Goal: Task Accomplishment & Management: Use online tool/utility

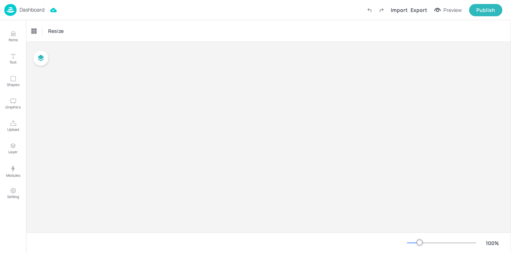
type input "$AUD - [GEOGRAPHIC_DATA]"
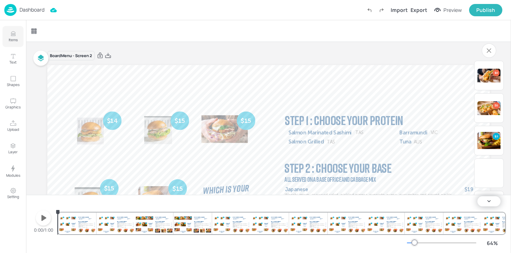
click at [11, 40] on p "Items" at bounding box center [13, 39] width 9 height 5
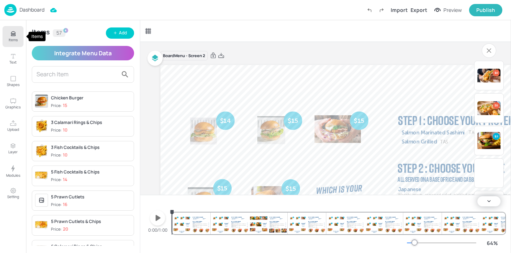
click at [12, 38] on p "Items" at bounding box center [13, 39] width 9 height 5
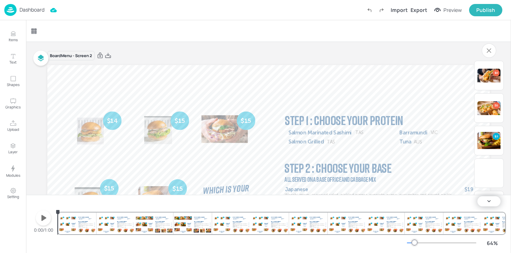
click at [33, 12] on p "Dashboard" at bounding box center [32, 9] width 25 height 5
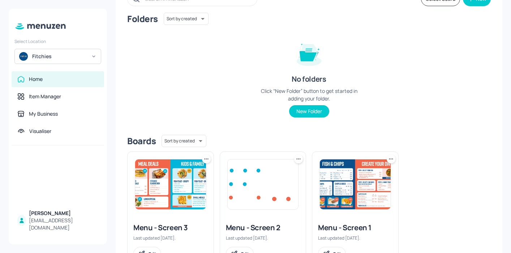
scroll to position [70, 0]
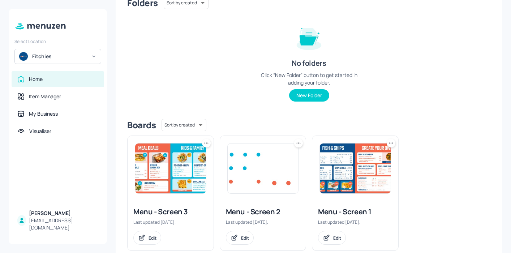
click at [358, 170] on img at bounding box center [355, 169] width 71 height 50
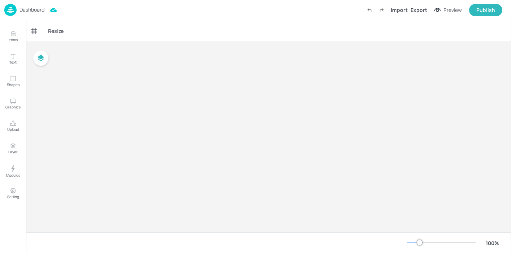
type input "$AUD - [GEOGRAPHIC_DATA]"
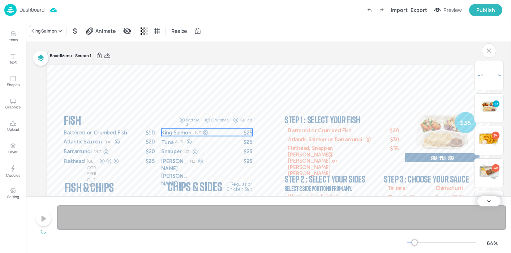
click at [249, 131] on span "$25" at bounding box center [248, 133] width 9 height 8
click at [245, 131] on span "$25" at bounding box center [248, 133] width 9 height 8
click at [250, 133] on span "$25" at bounding box center [248, 133] width 9 height 8
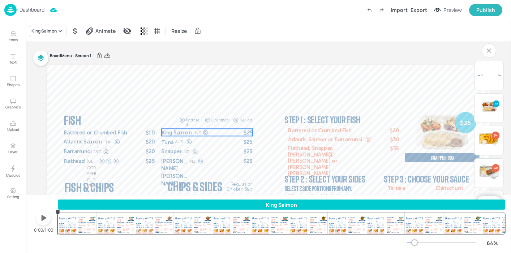
click at [249, 132] on span "$25" at bounding box center [248, 133] width 9 height 8
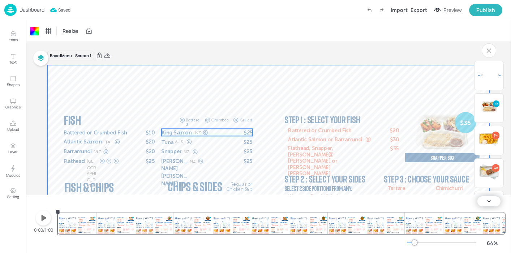
click at [247, 133] on span "$25" at bounding box center [248, 133] width 9 height 8
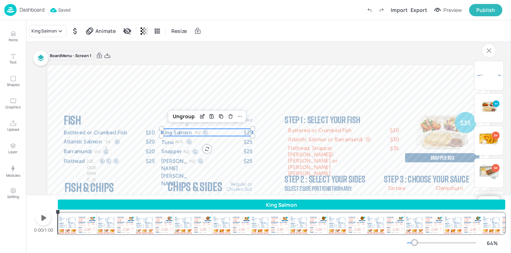
click at [247, 133] on span "$25" at bounding box center [248, 133] width 9 height 8
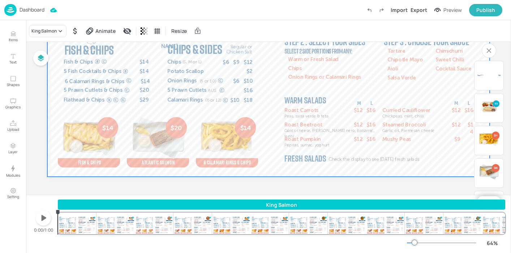
scroll to position [41, 0]
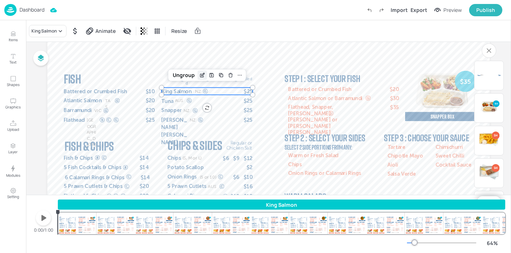
click at [201, 76] on icon "Edit Item" at bounding box center [202, 74] width 3 height 3
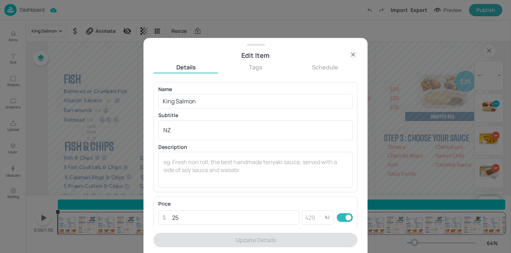
click at [248, 93] on div "Name King Salmon ​" at bounding box center [255, 98] width 195 height 22
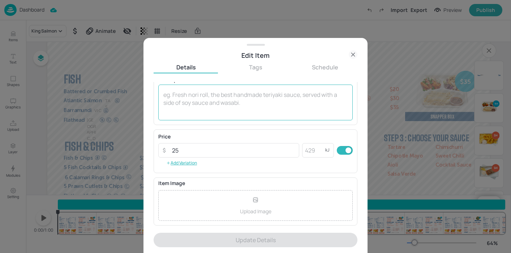
scroll to position [106, 0]
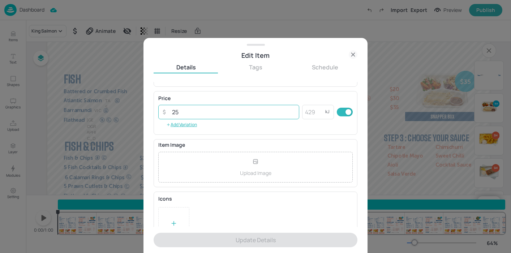
click at [182, 111] on input "25" at bounding box center [234, 112] width 132 height 14
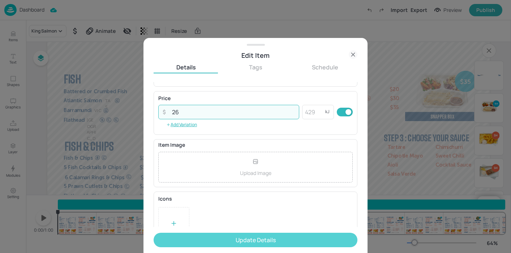
type input "26"
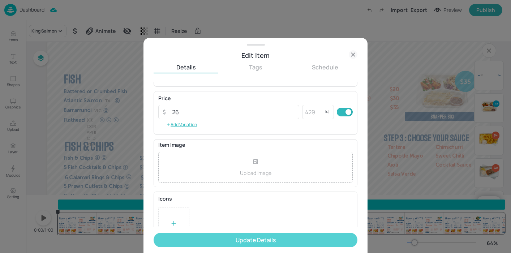
click at [262, 244] on button "Update Details" at bounding box center [256, 240] width 204 height 14
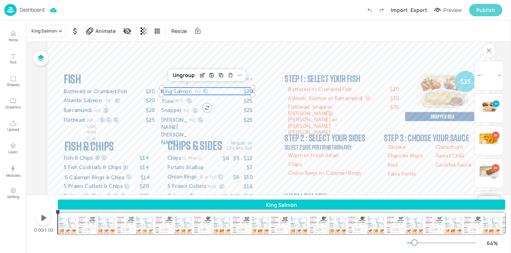
click at [489, 12] on div "Publish" at bounding box center [486, 10] width 19 height 8
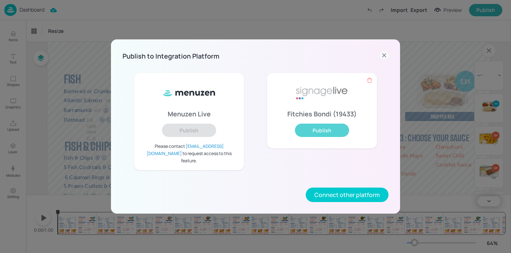
click at [325, 136] on button "Publish" at bounding box center [322, 130] width 54 height 13
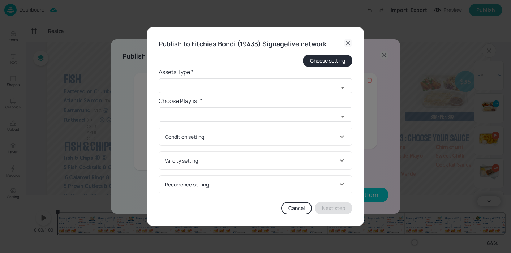
type input "All Players"
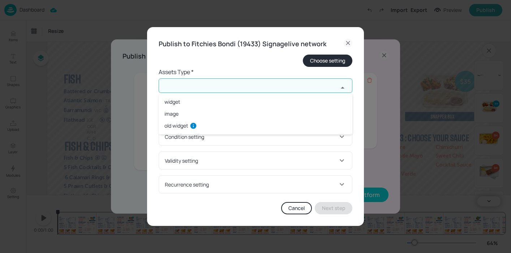
click at [283, 90] on input "text" at bounding box center [249, 85] width 180 height 14
click at [275, 104] on li "widget" at bounding box center [256, 102] width 194 height 12
type input "widget"
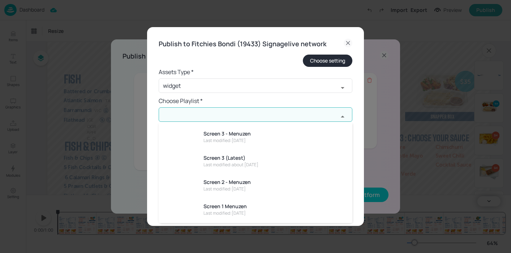
click at [326, 119] on input "text" at bounding box center [249, 114] width 180 height 14
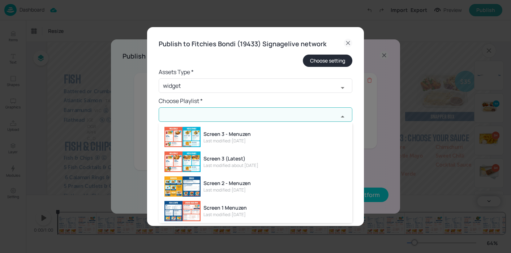
click at [313, 206] on li "Screen 1 Menuzen Last modified: [DATE]" at bounding box center [256, 211] width 194 height 25
type input "Screen 1 Menuzen"
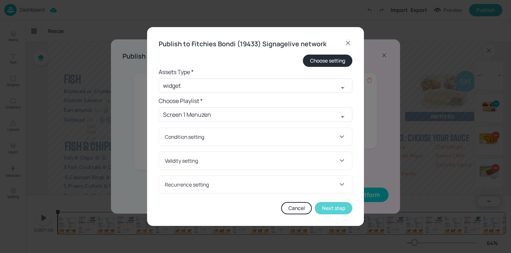
click at [337, 208] on button "Next step" at bounding box center [334, 208] width 38 height 12
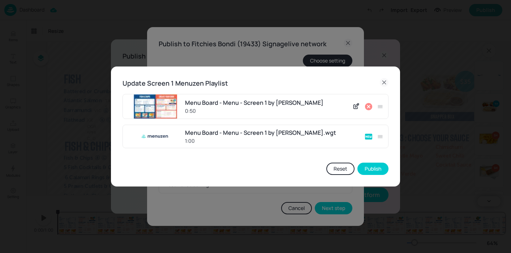
click at [385, 80] on icon at bounding box center [384, 82] width 9 height 9
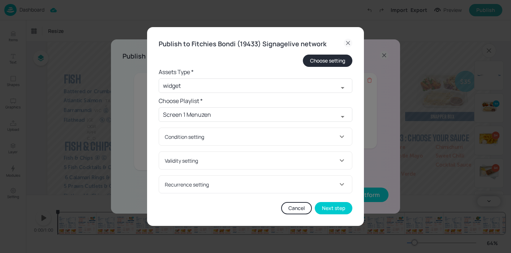
click at [347, 44] on icon at bounding box center [347, 42] width 3 height 3
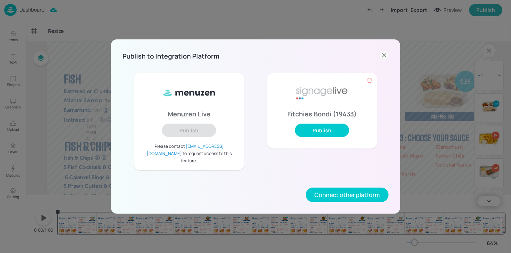
click at [387, 60] on icon at bounding box center [384, 55] width 9 height 9
